Goal: Find specific page/section: Find specific page/section

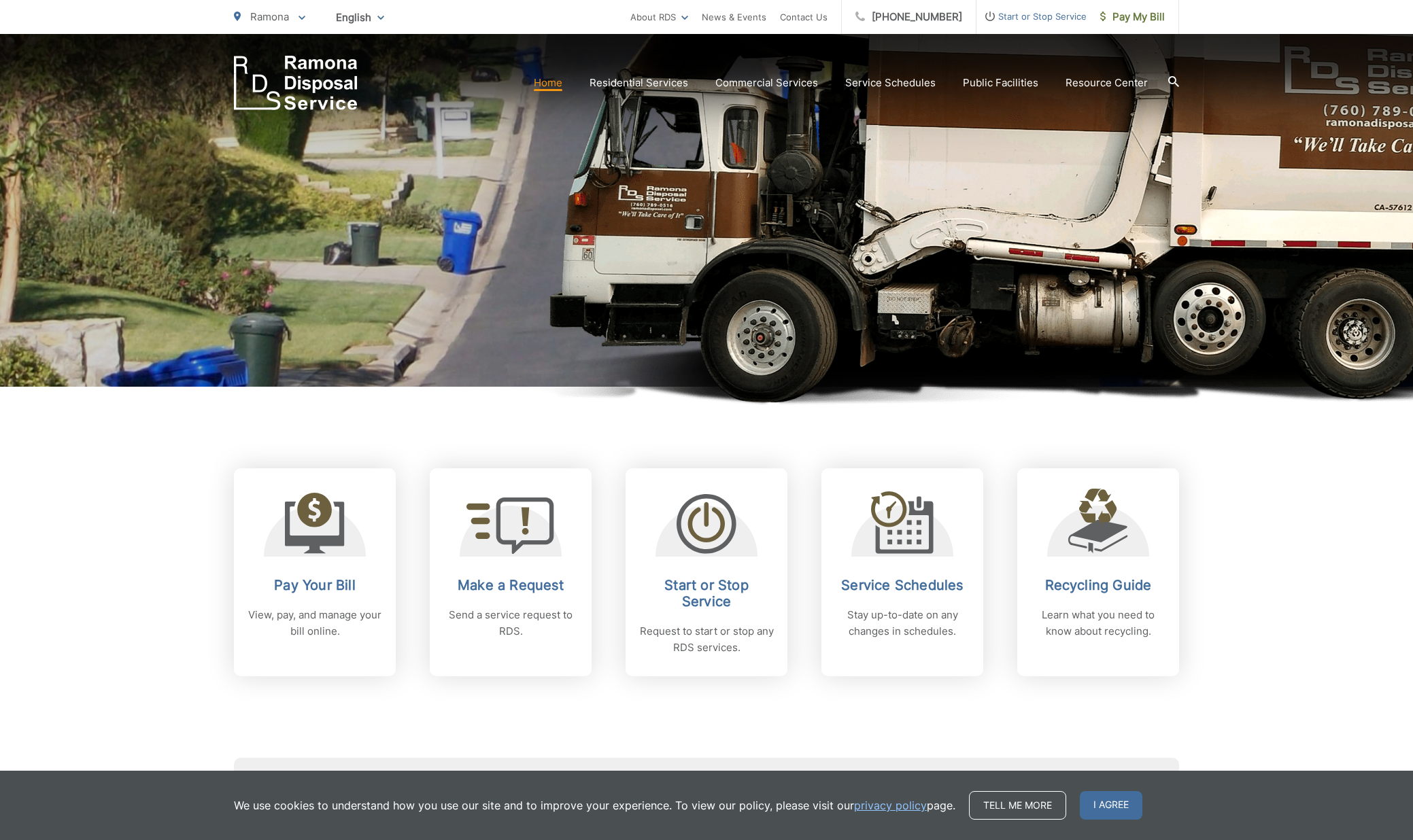
scroll to position [277, 0]
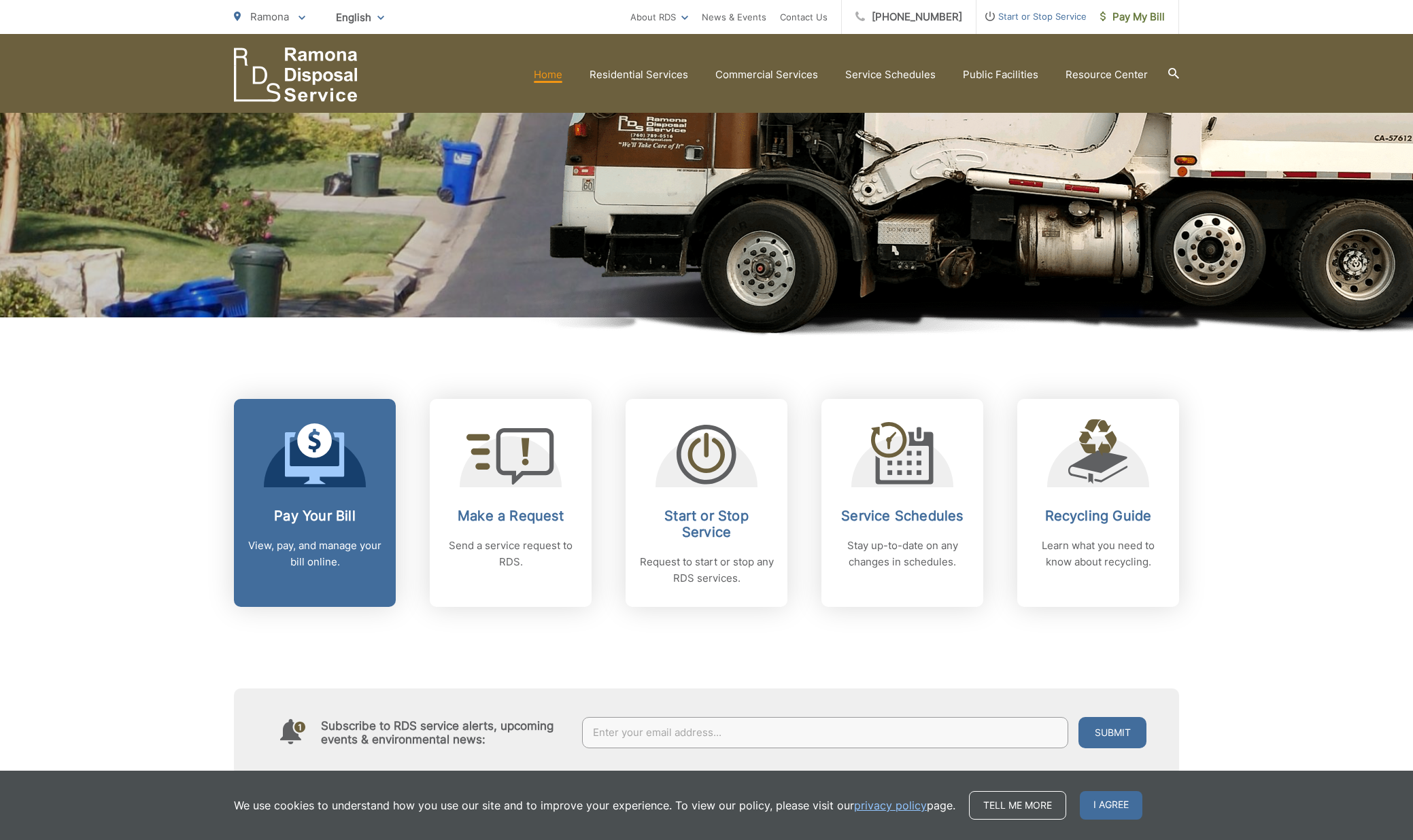
click at [297, 510] on h2 "Pay Your Bill" at bounding box center [314, 516] width 135 height 17
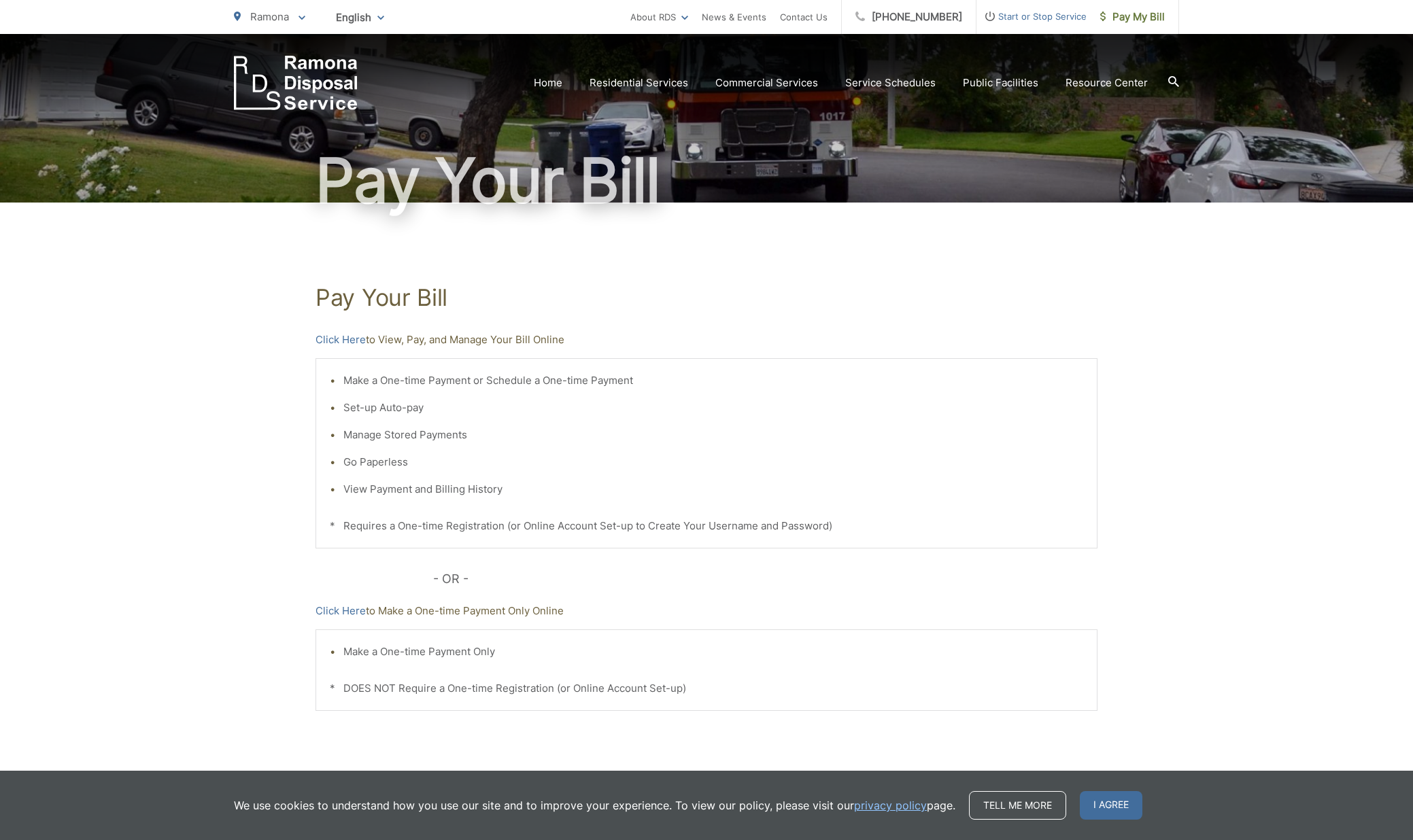
scroll to position [126, 0]
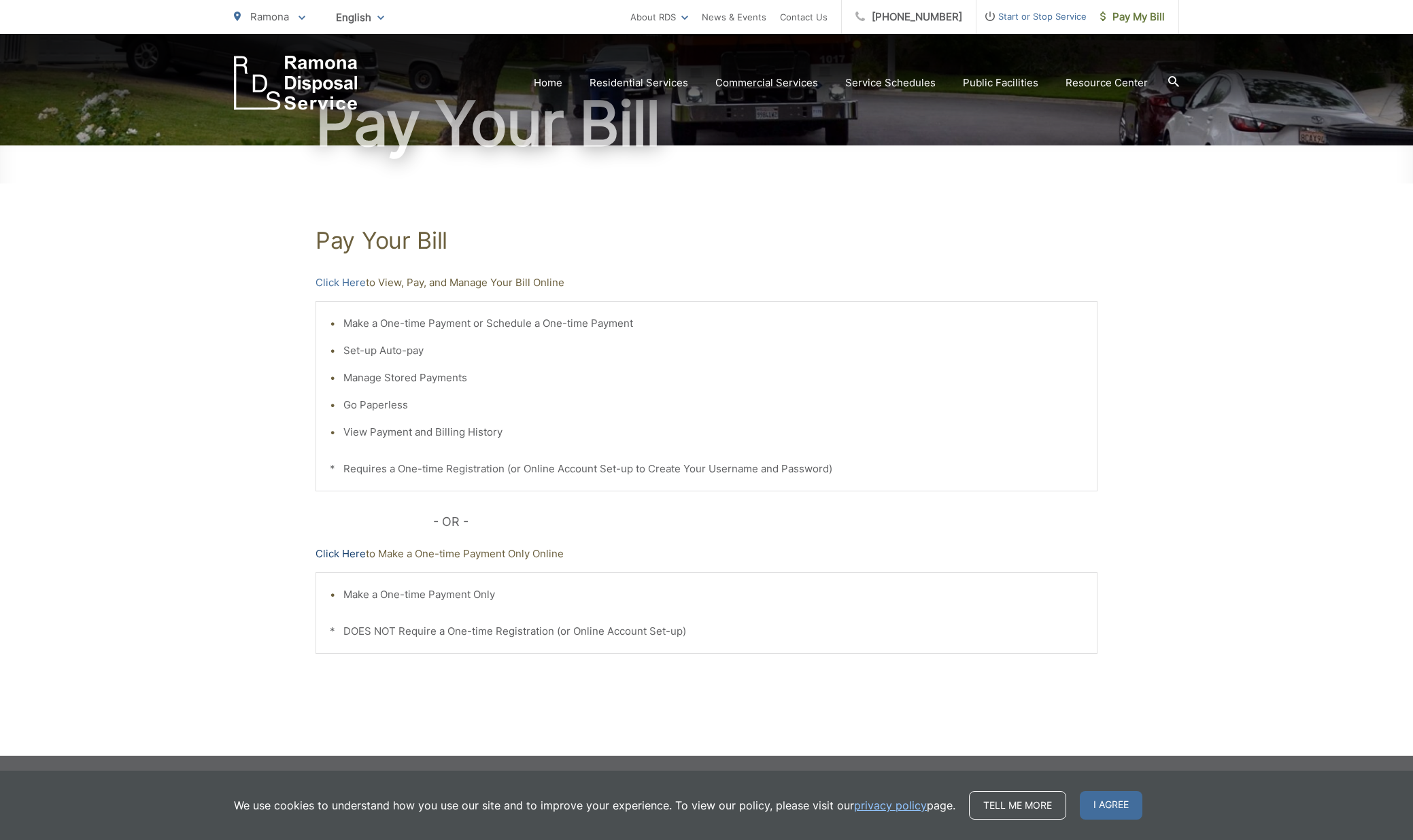
click at [343, 554] on link "Click Here" at bounding box center [340, 554] width 50 height 17
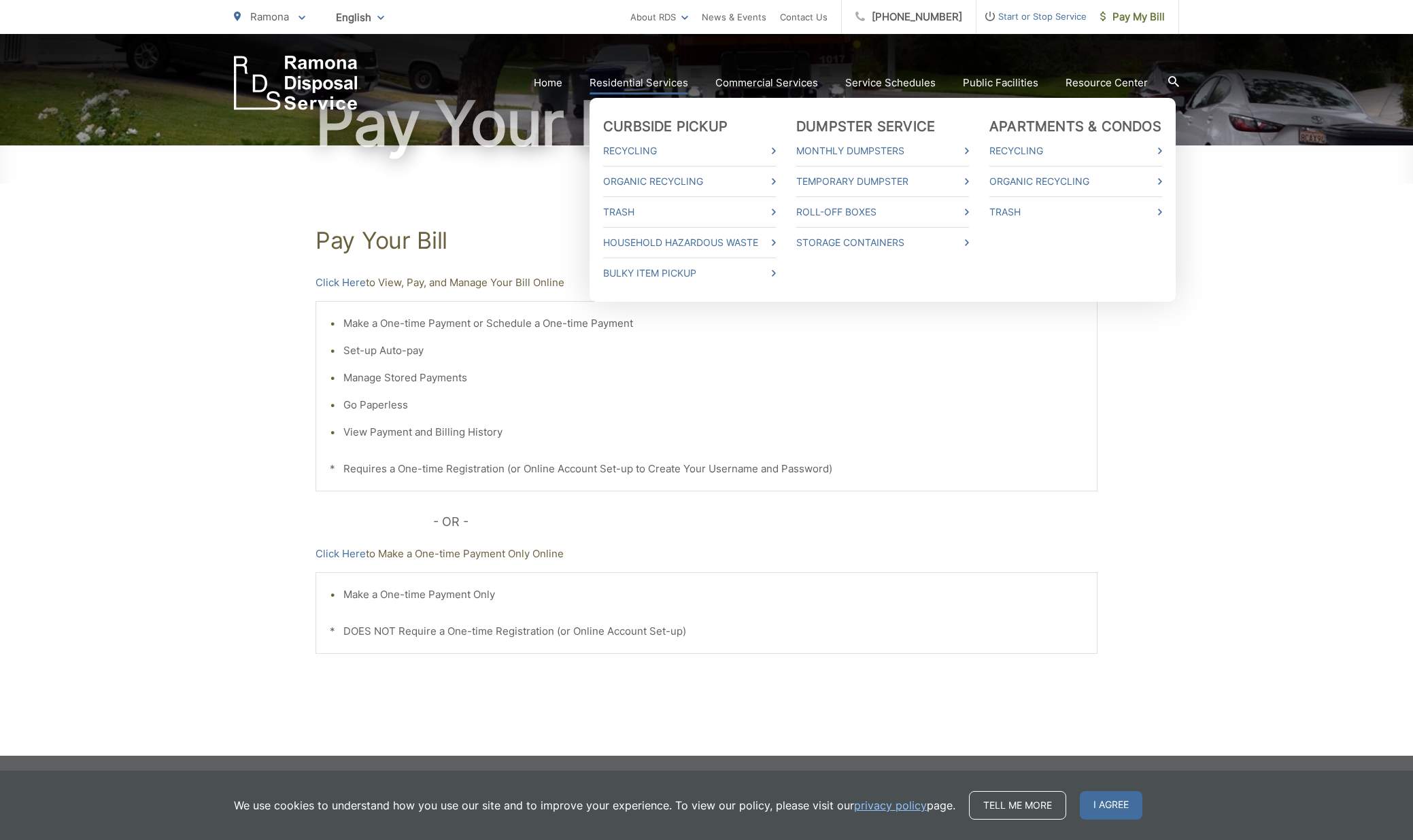
click at [657, 81] on link "Residential Services" at bounding box center [639, 83] width 99 height 17
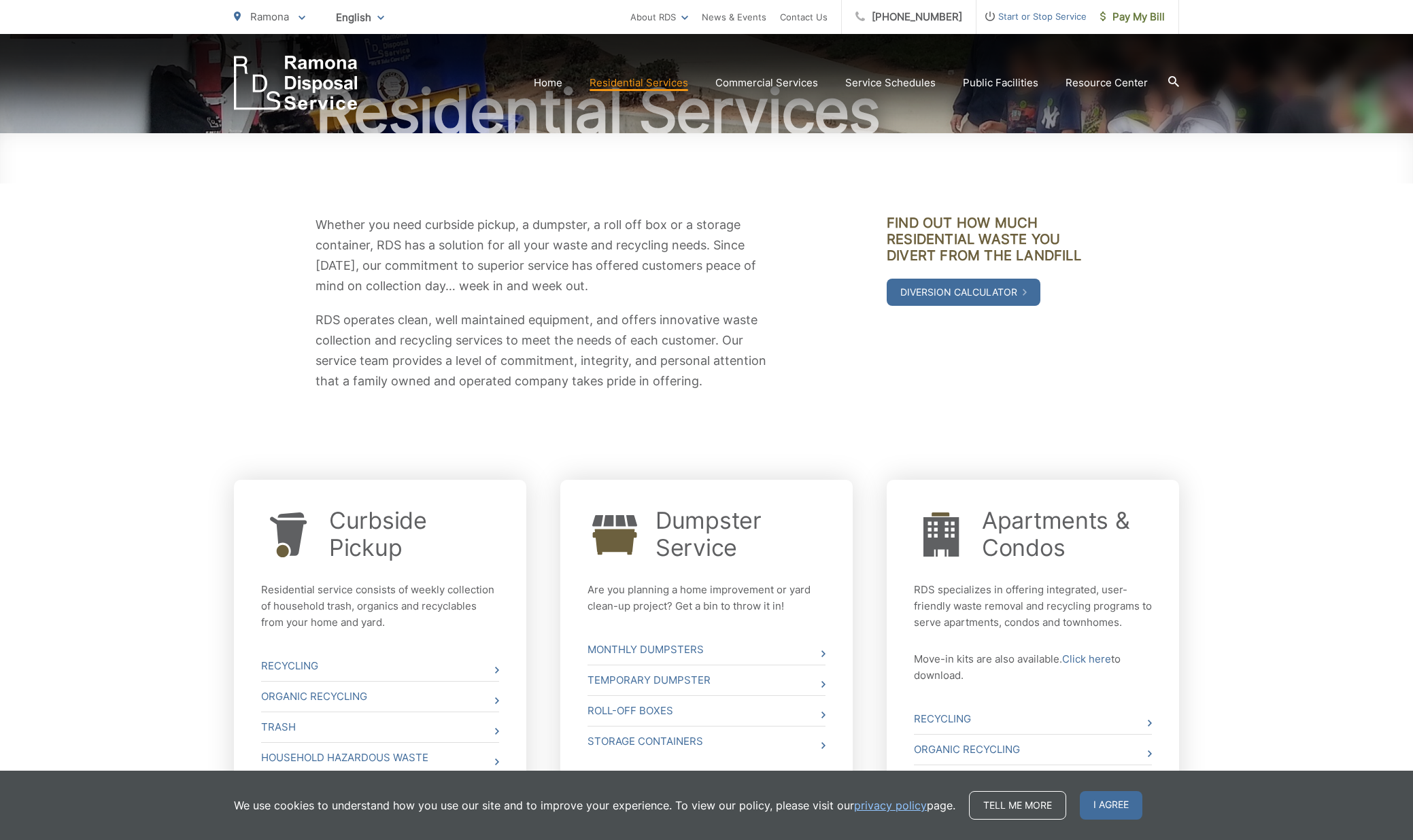
scroll to position [208, 0]
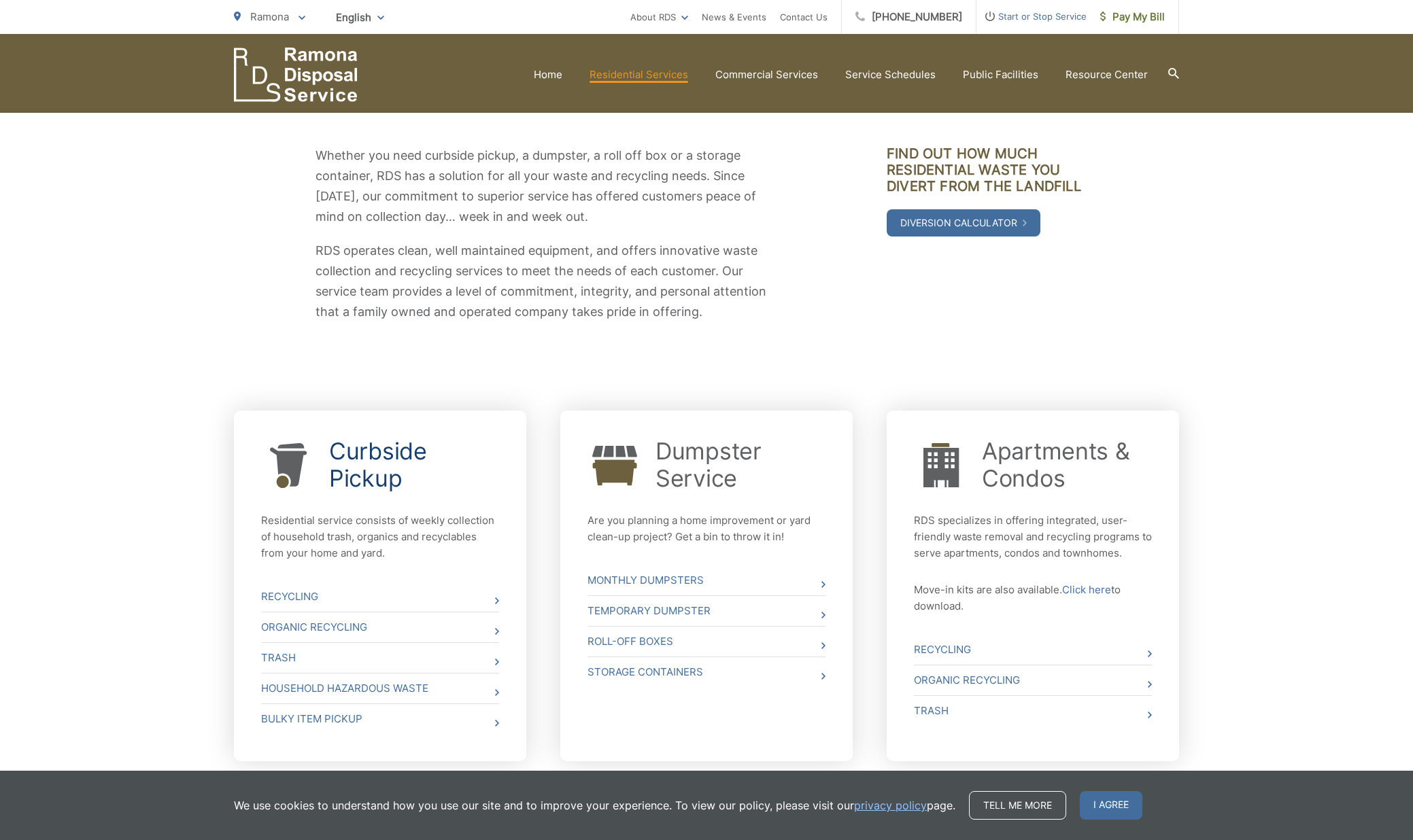
click at [379, 455] on link "Curbside Pickup" at bounding box center [414, 465] width 170 height 55
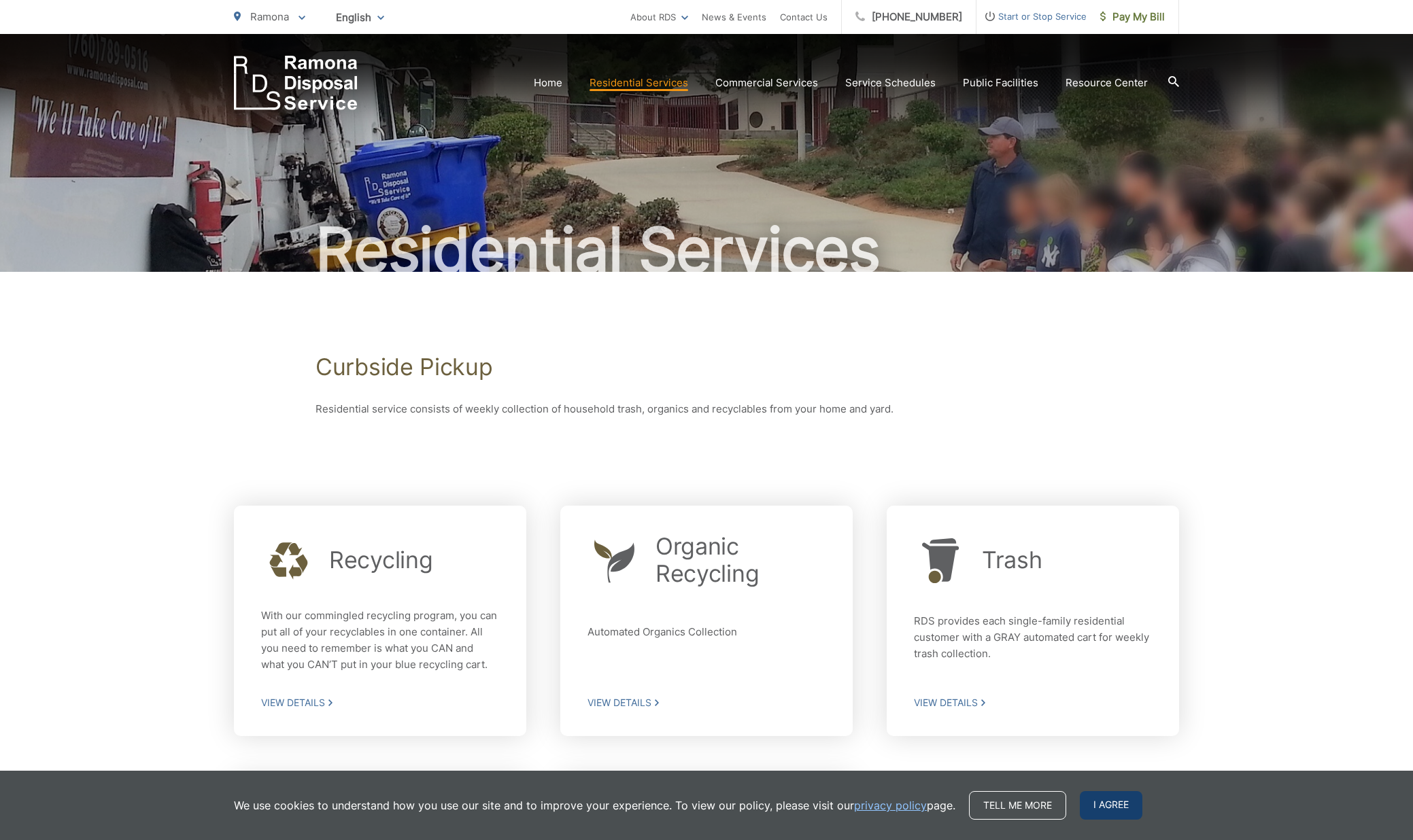
click at [1100, 805] on span "I agree" at bounding box center [1111, 805] width 63 height 28
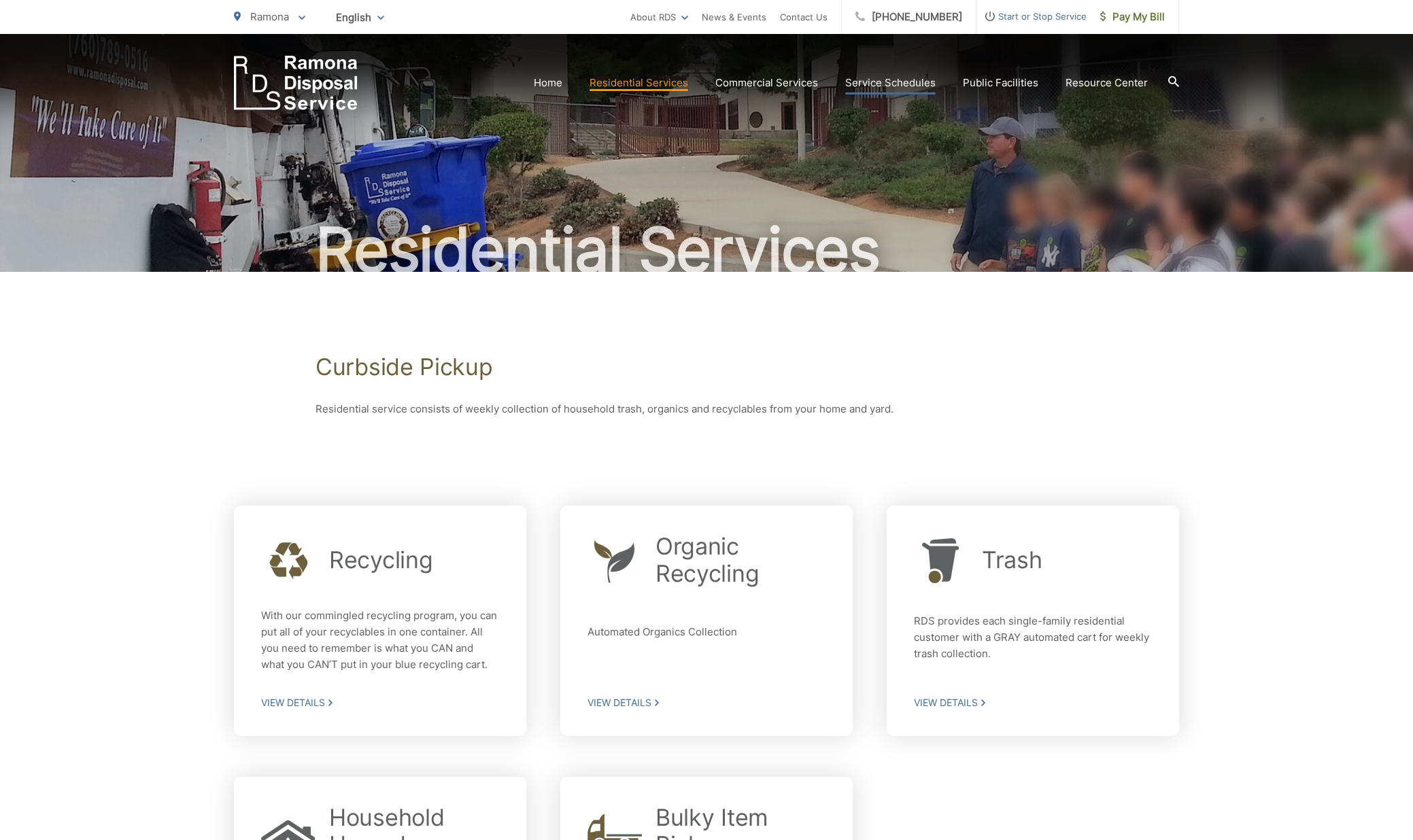
click at [874, 81] on link "Service Schedules" at bounding box center [890, 83] width 90 height 17
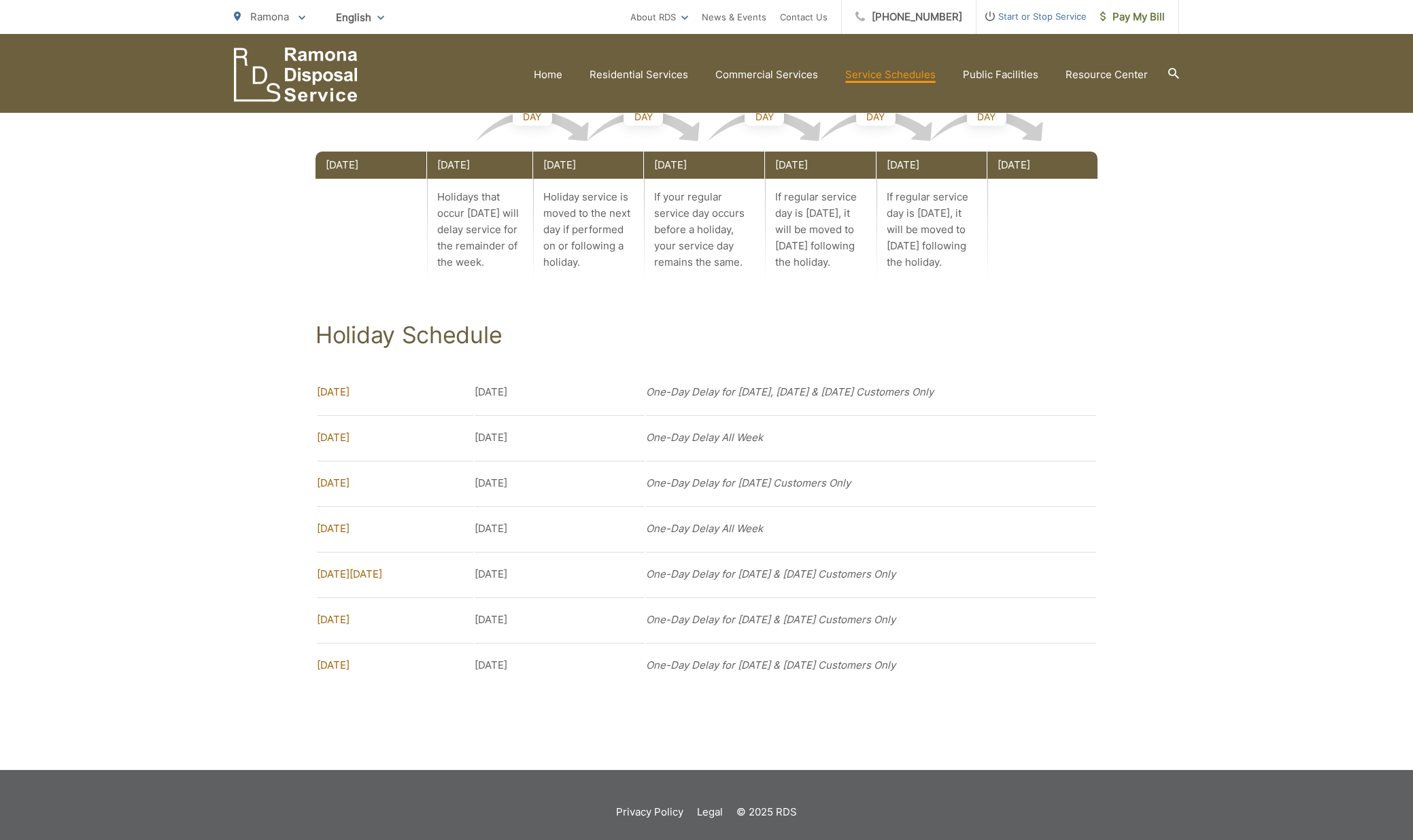
scroll to position [846, 0]
